Goal: Information Seeking & Learning: Learn about a topic

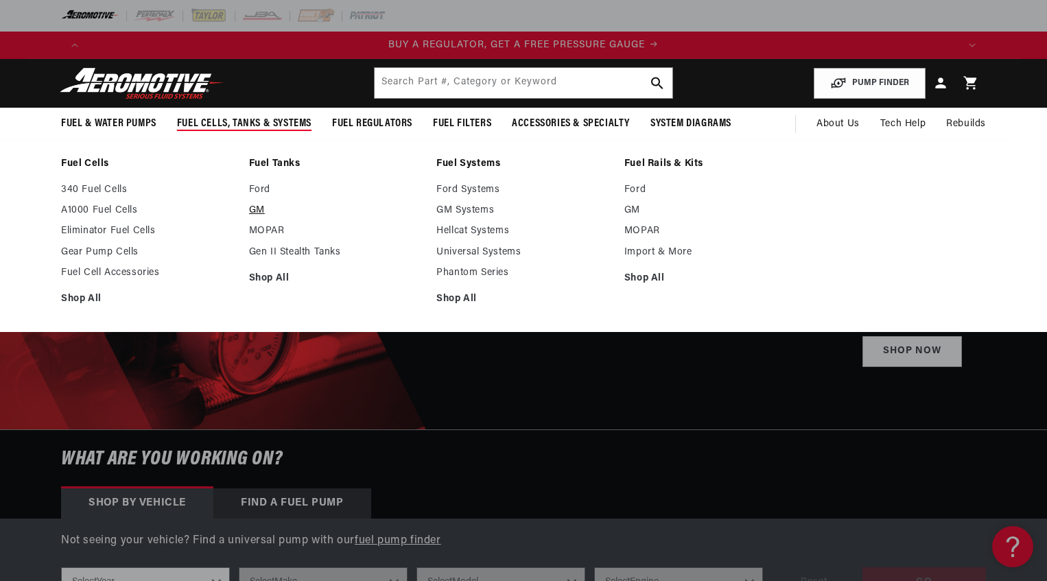
click at [259, 213] on link "GM" at bounding box center [336, 210] width 174 height 12
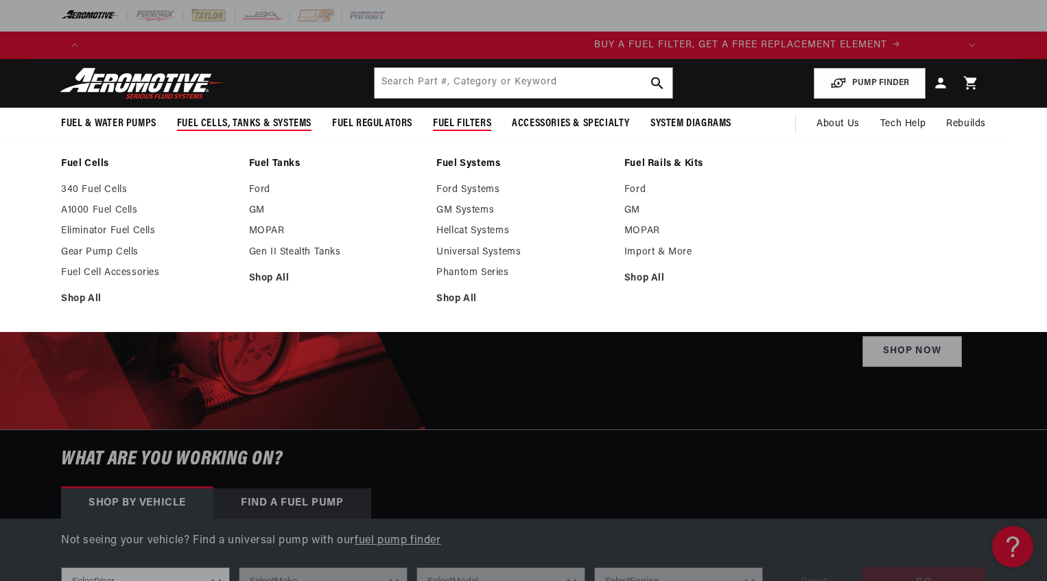
scroll to position [0, 870]
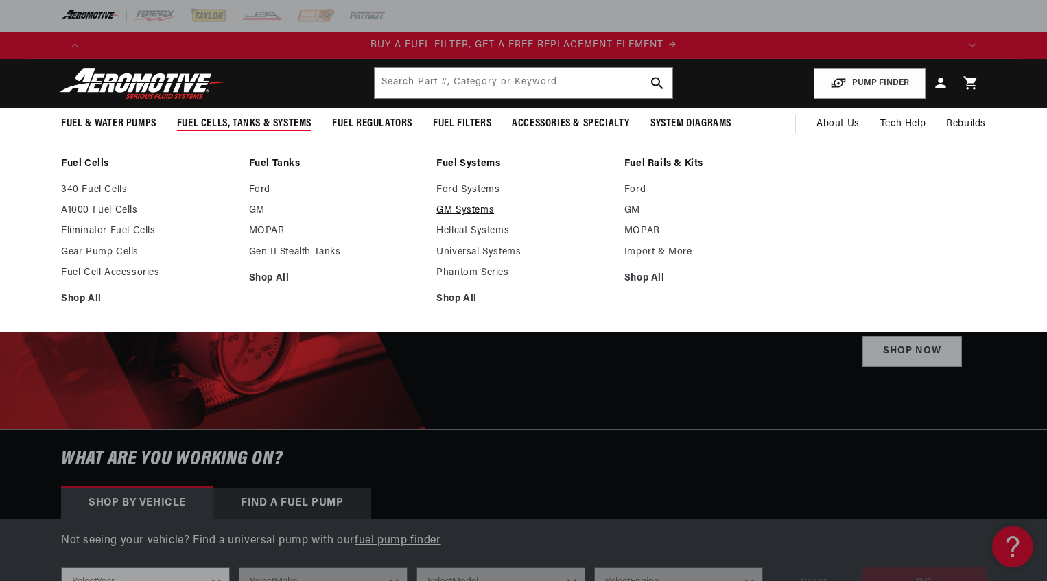
click at [463, 213] on link "GM Systems" at bounding box center [523, 210] width 174 height 12
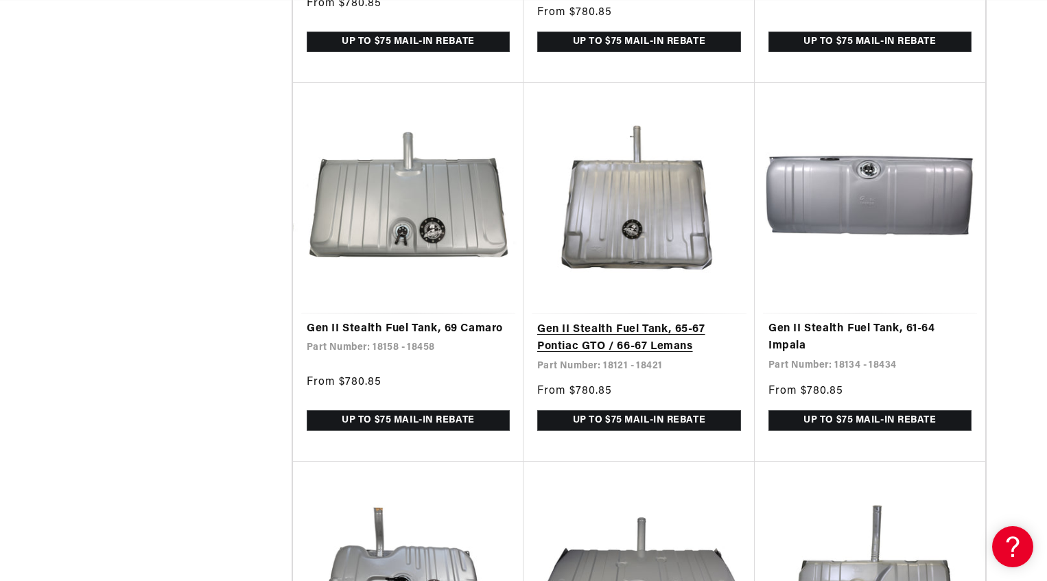
scroll to position [2560, 0]
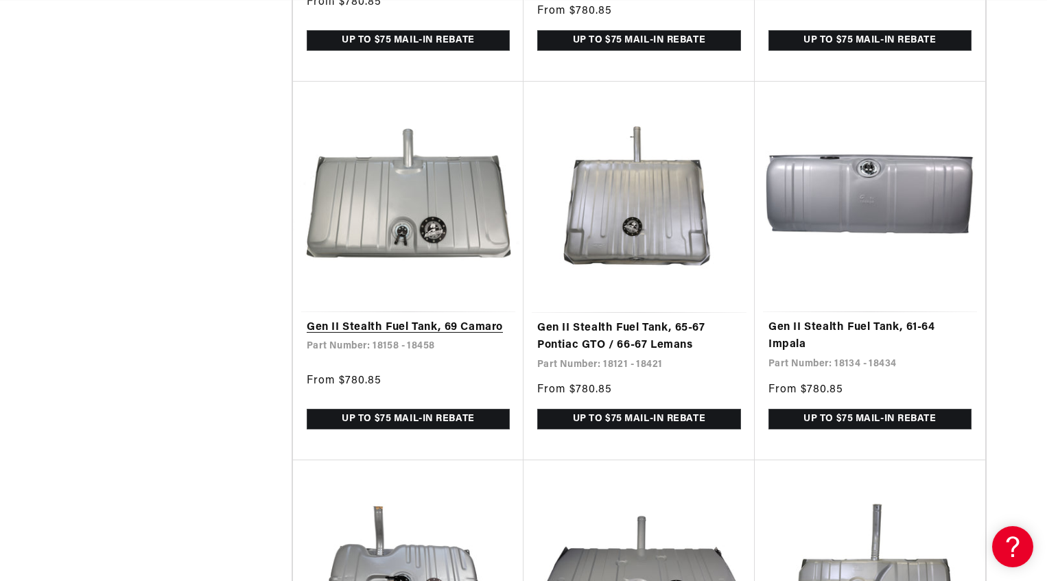
click at [436, 319] on link "Gen II Stealth Fuel Tank, 69 Camaro" at bounding box center [408, 328] width 203 height 18
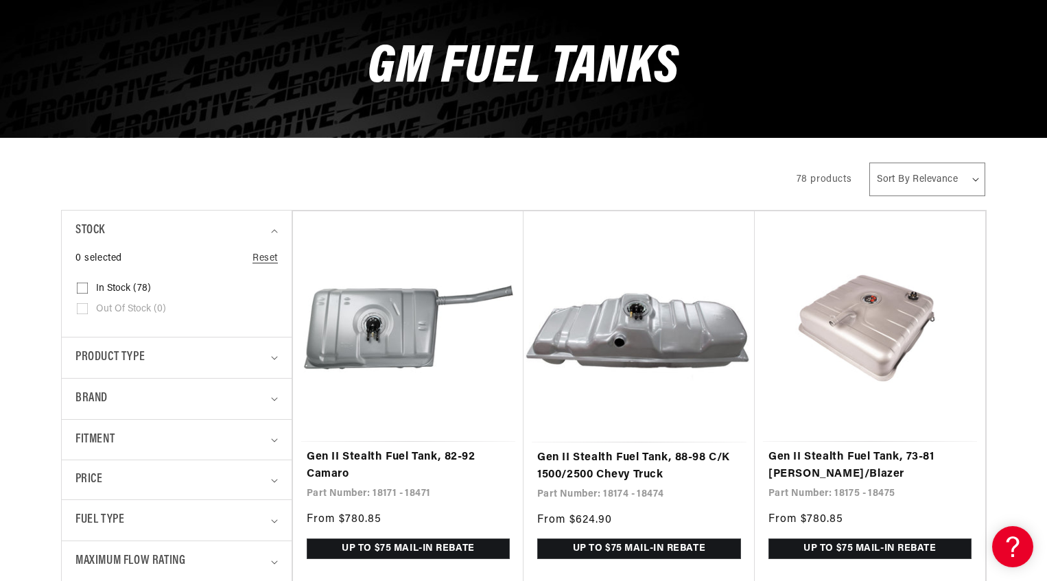
scroll to position [0, 870]
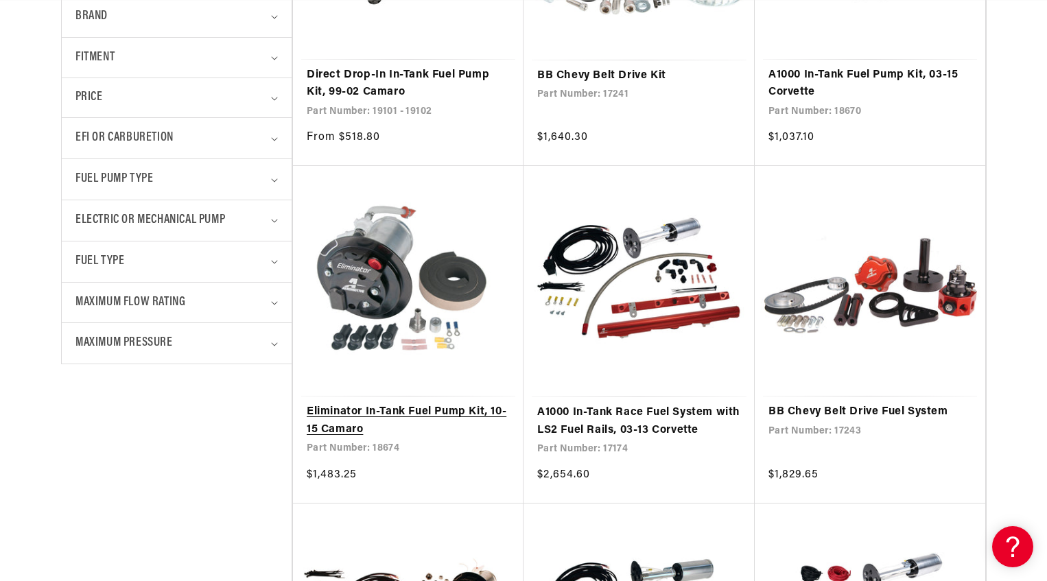
scroll to position [0, 1740]
click at [448, 411] on link "Eliminator In-Tank Fuel Pump Kit, 10-15 Camaro" at bounding box center [408, 420] width 203 height 35
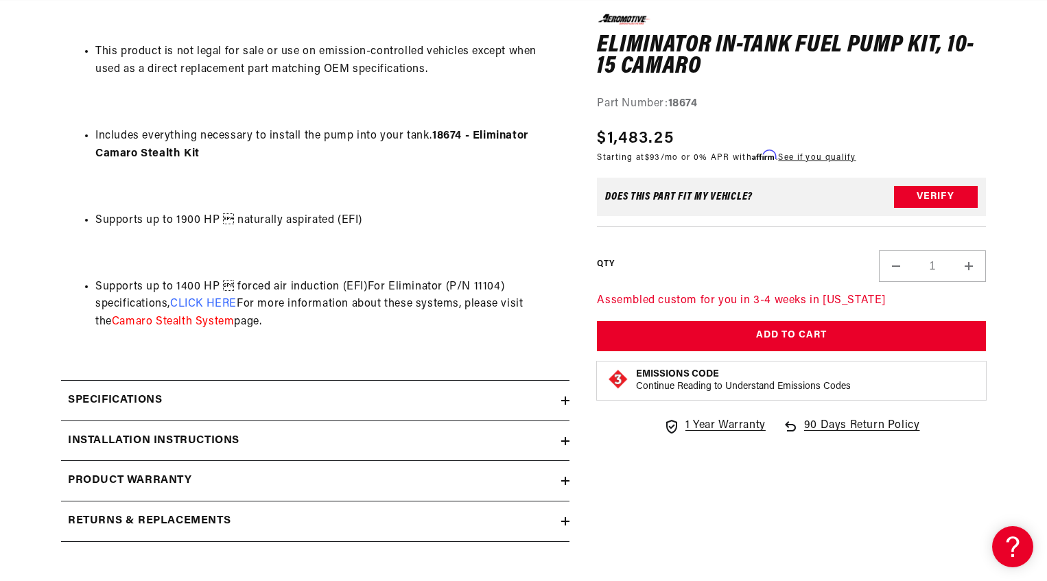
scroll to position [1216, 0]
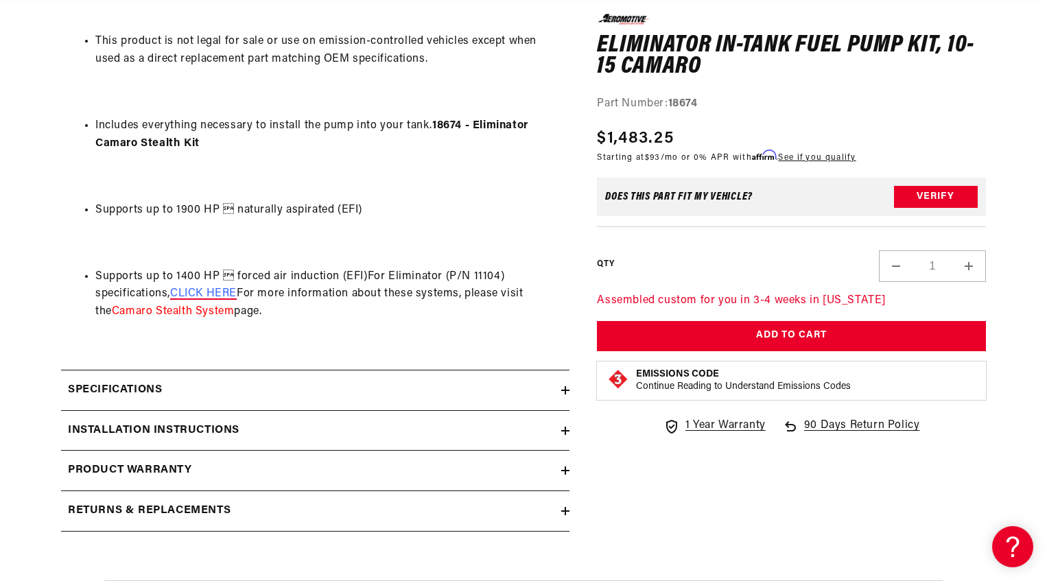
click at [230, 288] on span "CLICK HERE" at bounding box center [203, 293] width 67 height 11
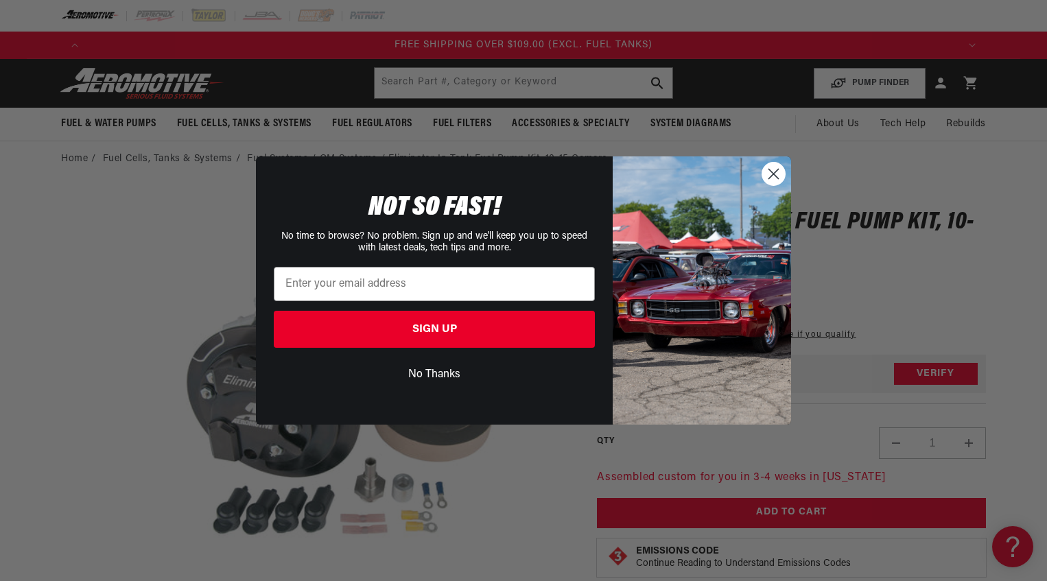
scroll to position [0, 0]
